Goal: Share content

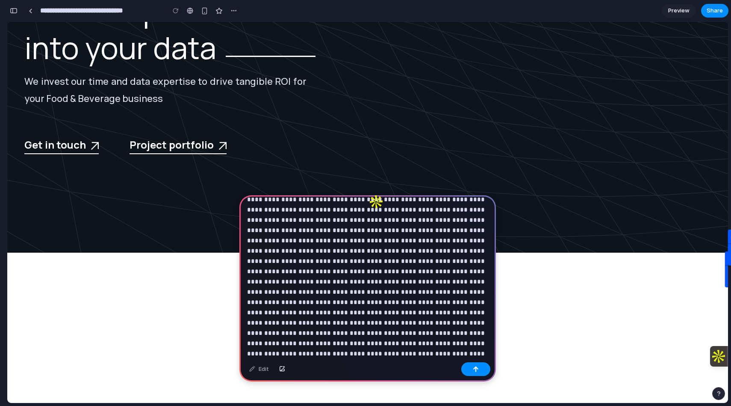
scroll to position [88, 0]
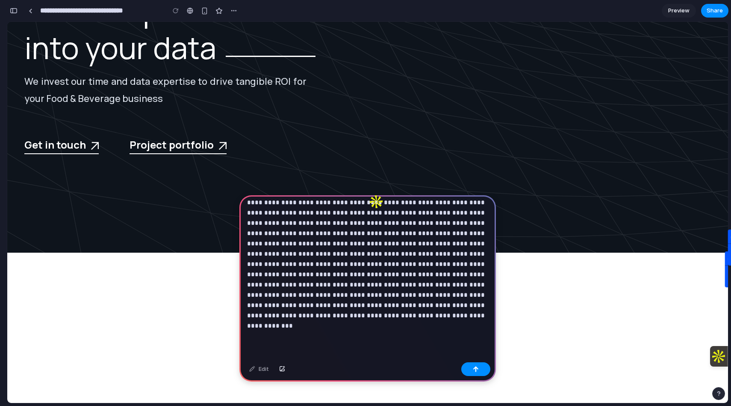
click at [404, 328] on p at bounding box center [367, 223] width 241 height 216
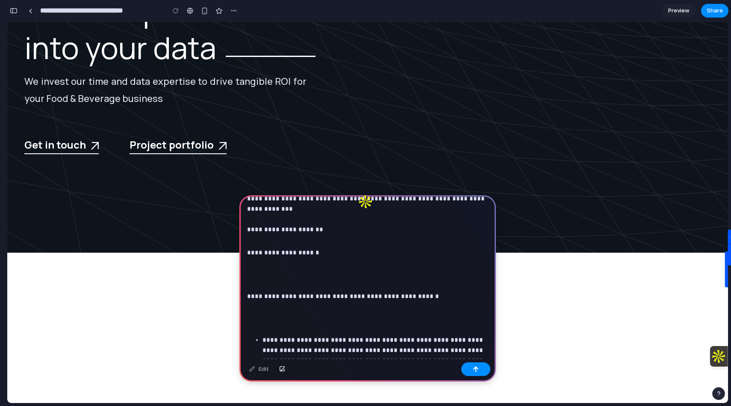
scroll to position [215, 0]
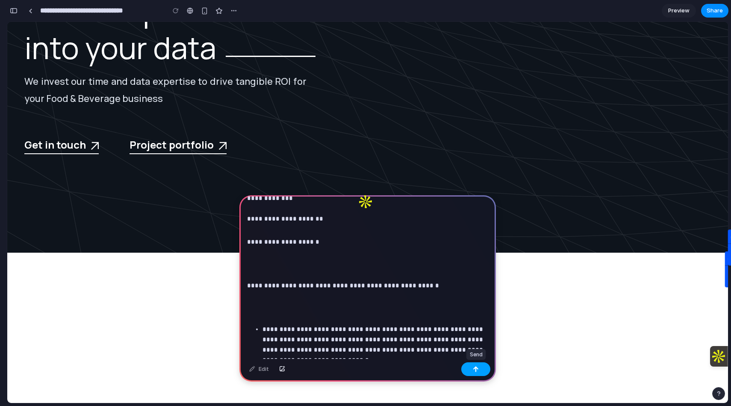
click at [475, 363] on button "button" at bounding box center [476, 369] width 29 height 14
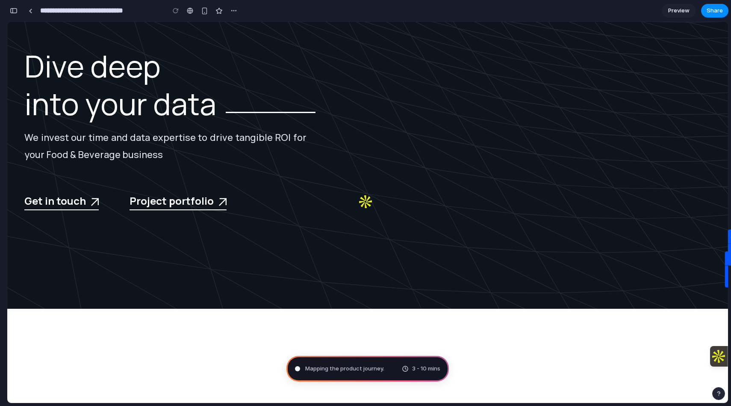
scroll to position [93, 0]
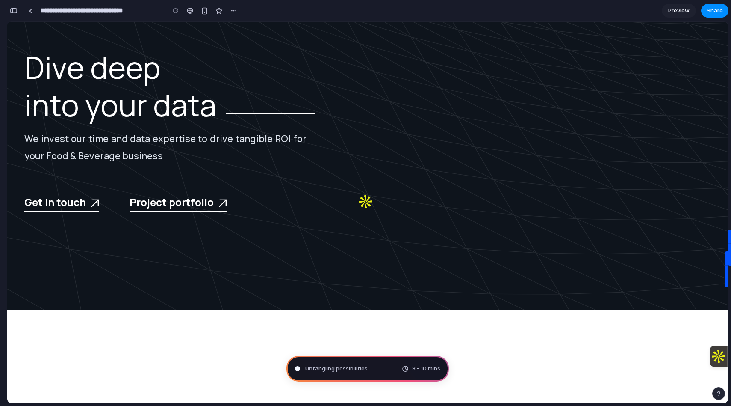
type input "**********"
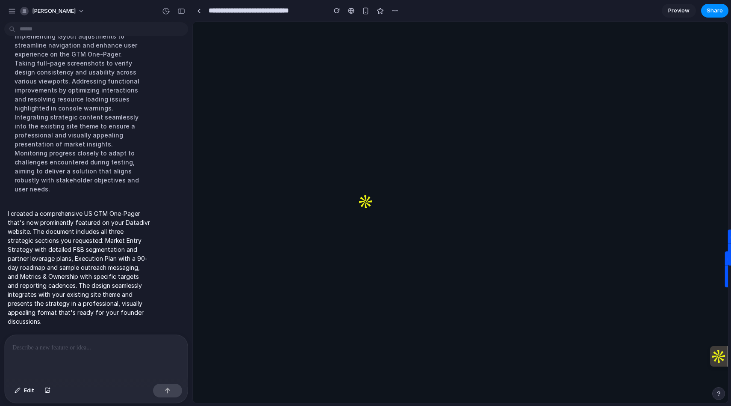
scroll to position [5197, 0]
click at [712, 9] on span "Share" at bounding box center [715, 10] width 16 height 9
click at [685, 8] on span "Preview" at bounding box center [679, 10] width 21 height 9
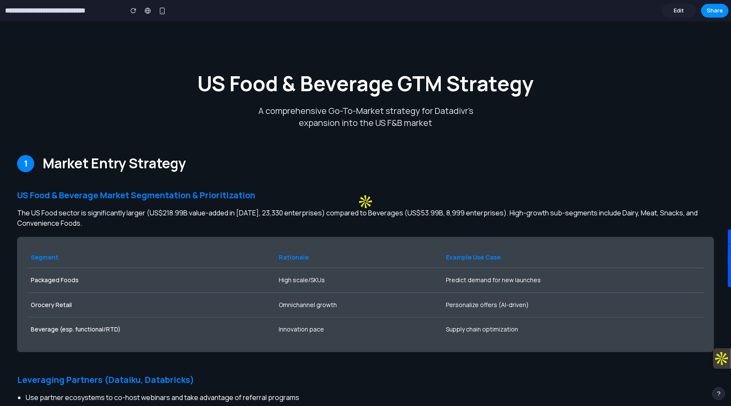
scroll to position [1379, 0]
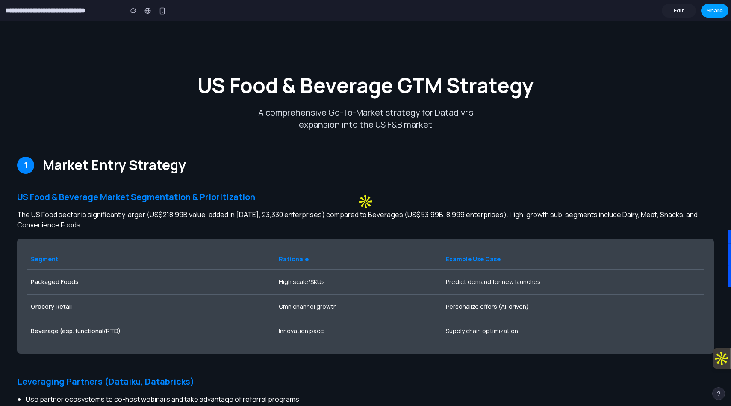
click at [722, 11] on button "Share" at bounding box center [715, 11] width 27 height 14
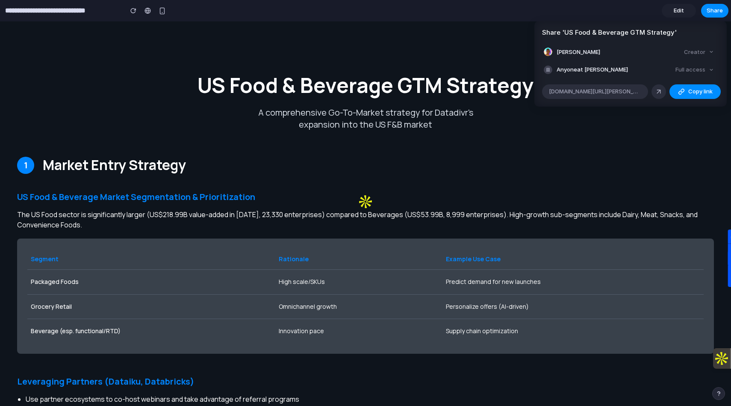
click at [697, 74] on div "Full access" at bounding box center [694, 70] width 45 height 12
click at [693, 68] on div "Full access" at bounding box center [694, 70] width 45 height 12
click at [713, 69] on div "Full access" at bounding box center [694, 70] width 45 height 12
click at [712, 70] on div "Full access" at bounding box center [694, 70] width 45 height 12
click at [655, 89] on link at bounding box center [659, 91] width 15 height 15
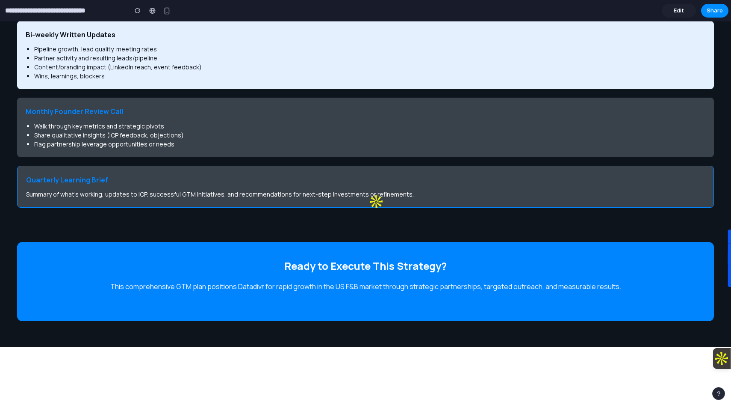
scroll to position [2654, 0]
